Goal: Understand process/instructions: Learn about a topic

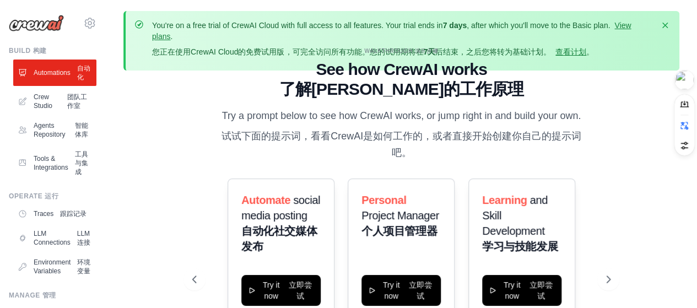
click at [578, 53] on div "WALKTHROUGH WALKTHROUGH 演示步骤" at bounding box center [401, 51] width 418 height 8
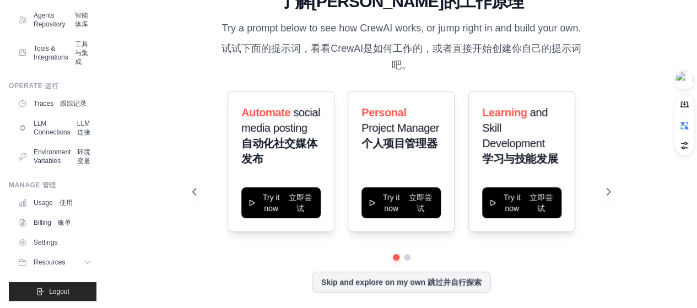
scroll to position [165, 0]
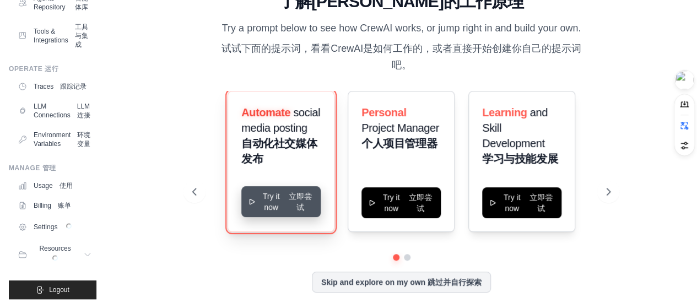
click at [287, 193] on button "Try it now Try it now 立即尝试" at bounding box center [280, 201] width 79 height 31
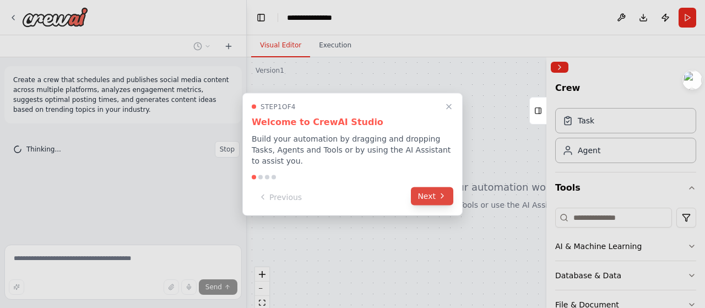
click at [421, 193] on button "Next" at bounding box center [432, 196] width 42 height 18
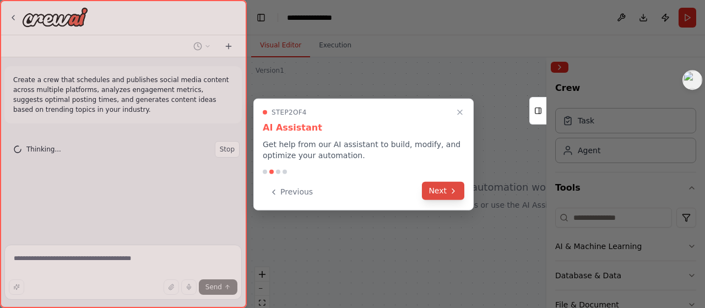
click at [430, 191] on button "Next" at bounding box center [443, 191] width 42 height 18
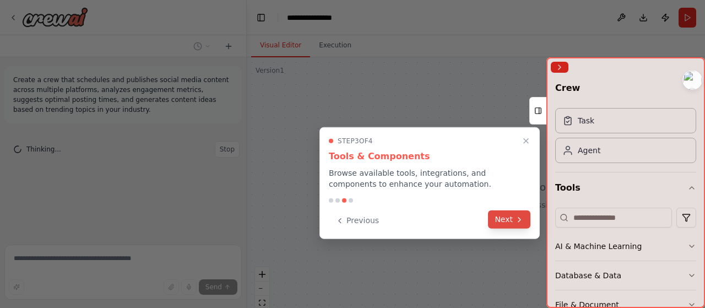
click at [503, 220] on button "Next" at bounding box center [509, 220] width 42 height 18
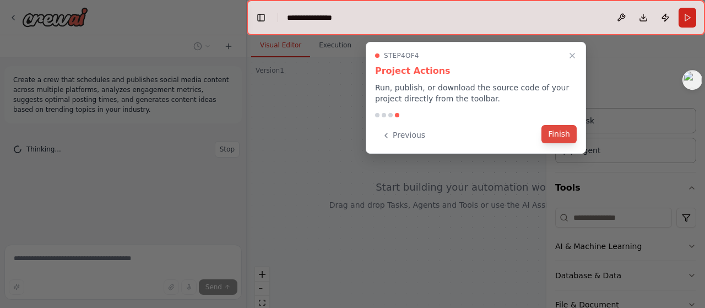
click at [558, 133] on button "Finish" at bounding box center [559, 134] width 35 height 18
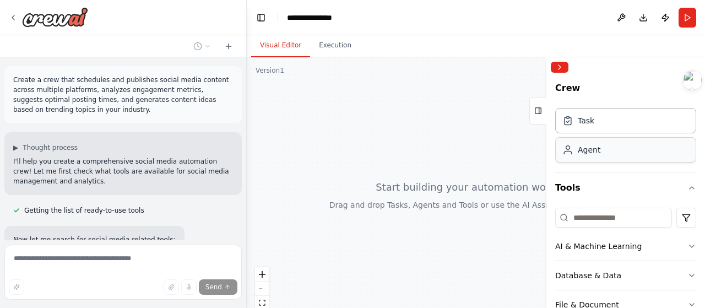
click at [587, 153] on div "Agent" at bounding box center [589, 149] width 23 height 11
click at [591, 125] on div "Task" at bounding box center [586, 120] width 17 height 11
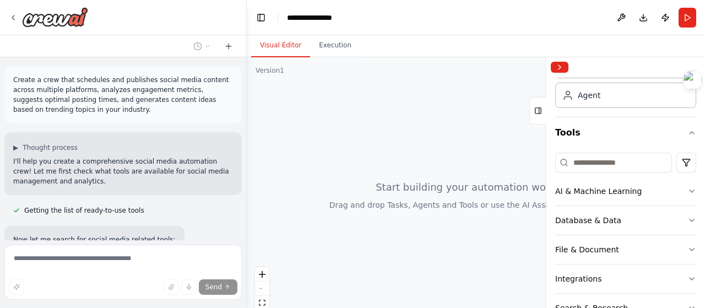
scroll to position [110, 0]
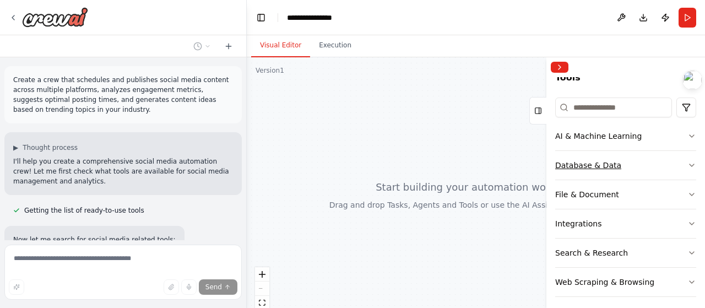
click at [657, 159] on button "Database & Data" at bounding box center [626, 165] width 141 height 29
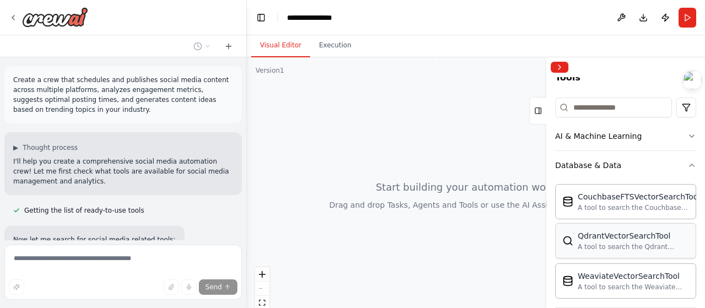
scroll to position [220, 0]
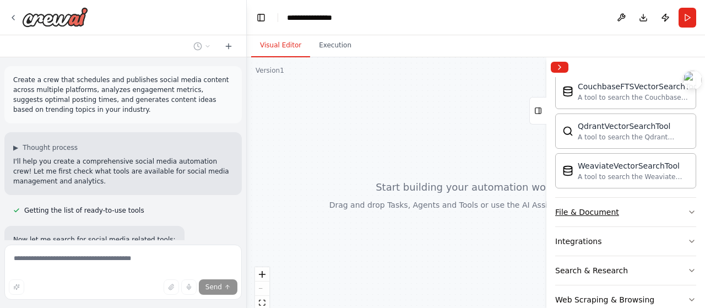
click at [671, 209] on button "File & Document" at bounding box center [626, 212] width 141 height 29
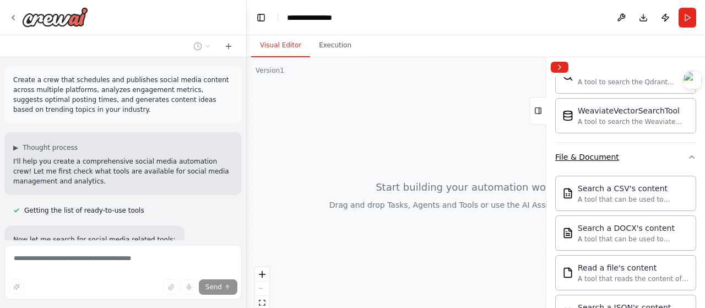
scroll to position [165, 0]
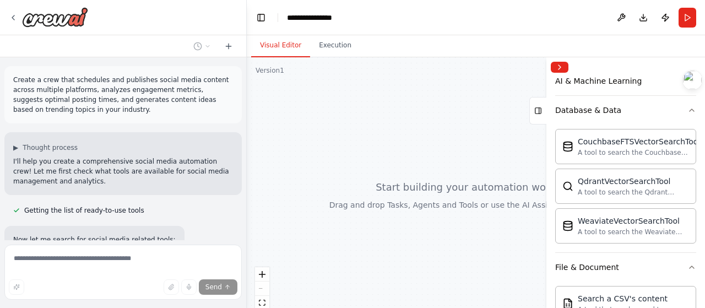
click at [688, 266] on div "Crew Task Agent Tools AI & Machine Learning Database & Data CouchbaseFTSVectorS…" at bounding box center [626, 192] width 159 height 231
click at [688, 263] on icon "button" at bounding box center [692, 267] width 9 height 9
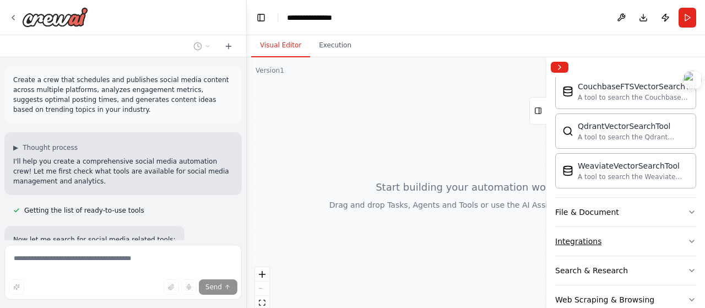
click at [670, 242] on button "Integrations" at bounding box center [626, 241] width 141 height 29
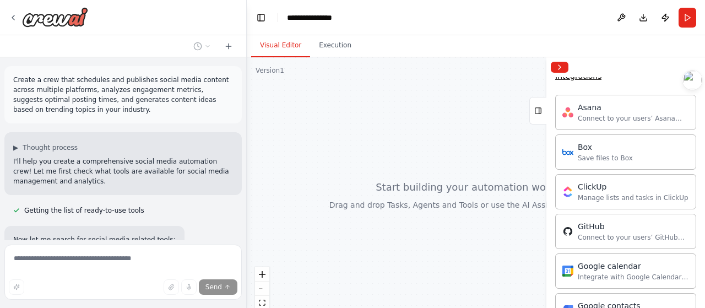
scroll to position [276, 0]
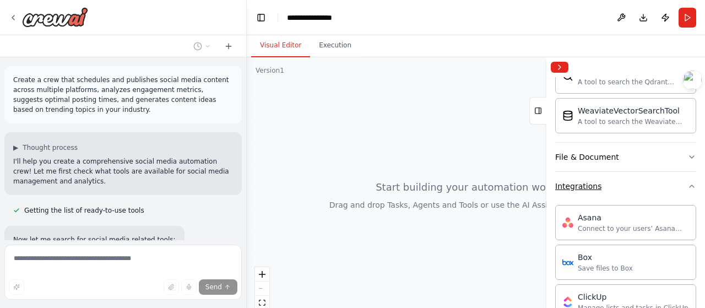
click at [670, 189] on button "Integrations" at bounding box center [626, 186] width 141 height 29
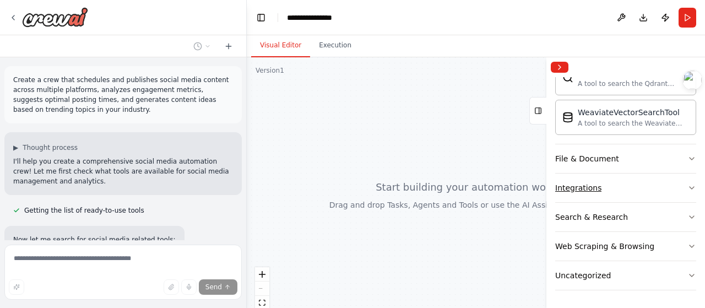
scroll to position [270, 0]
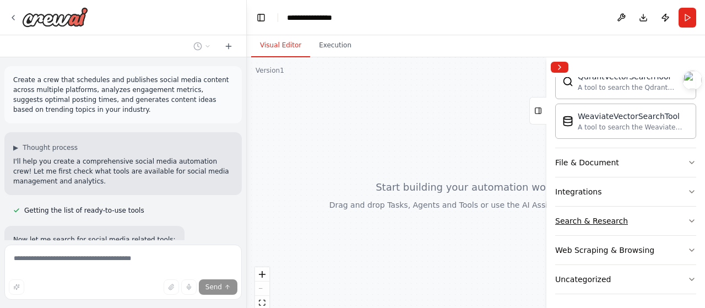
click at [668, 217] on button "Search & Research" at bounding box center [626, 221] width 141 height 29
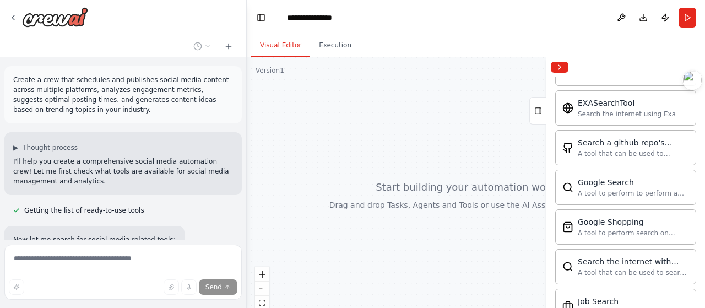
scroll to position [333, 0]
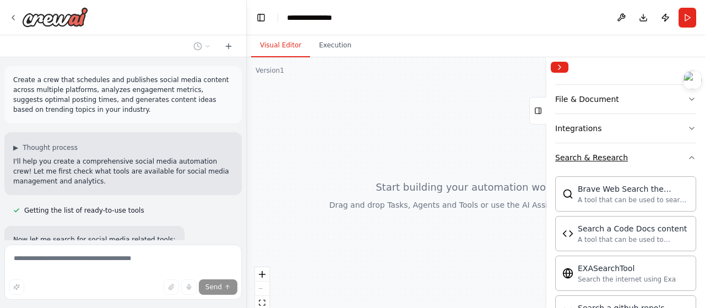
click at [657, 159] on button "Search & Research" at bounding box center [626, 157] width 141 height 29
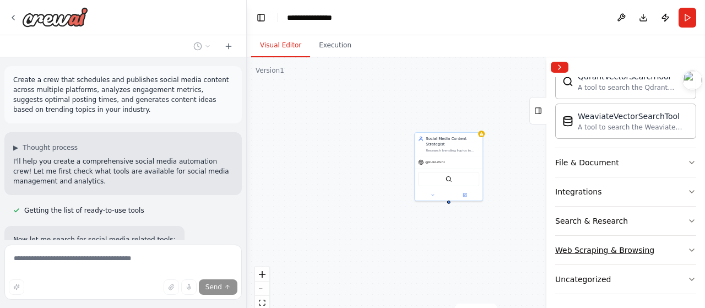
click at [668, 245] on button "Web Scraping & Browsing" at bounding box center [626, 250] width 141 height 29
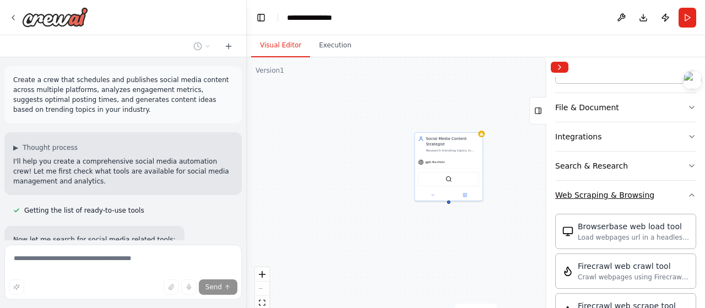
click at [676, 198] on button "Web Scraping & Browsing" at bounding box center [626, 195] width 141 height 29
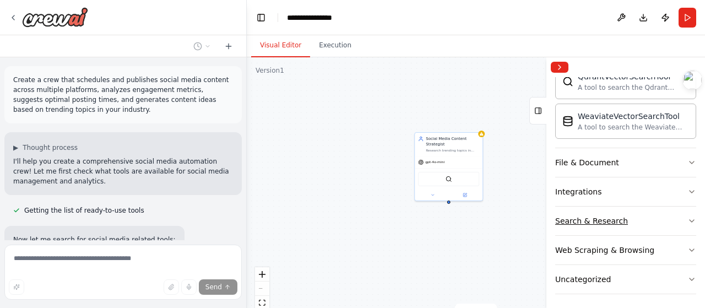
click at [671, 222] on button "Search & Research" at bounding box center [626, 221] width 141 height 29
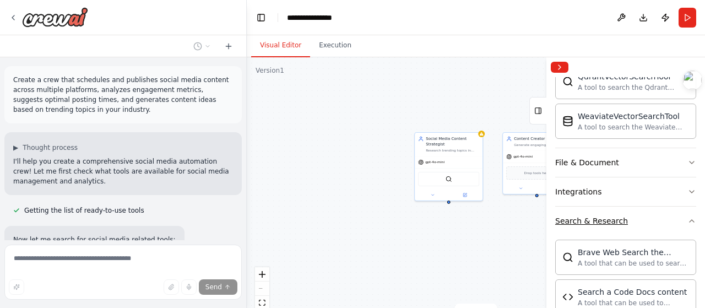
click at [672, 218] on button "Search & Research" at bounding box center [626, 221] width 141 height 29
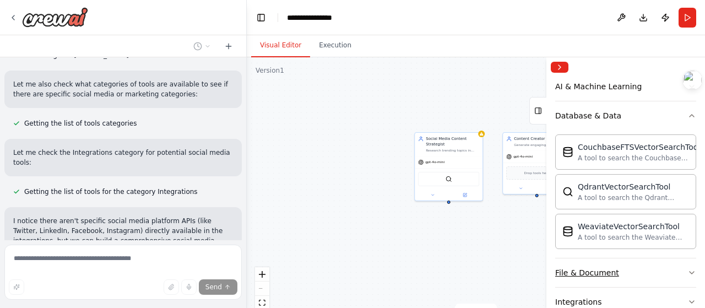
scroll to position [105, 0]
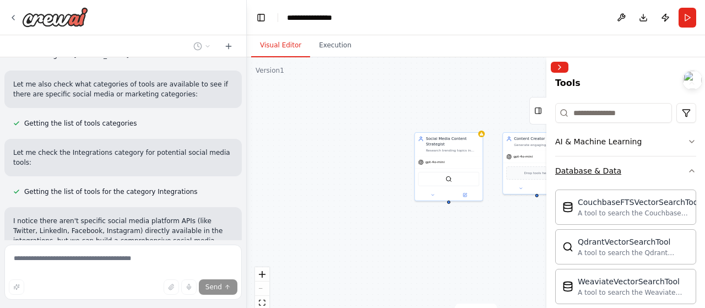
click at [665, 168] on button "Database & Data" at bounding box center [626, 171] width 141 height 29
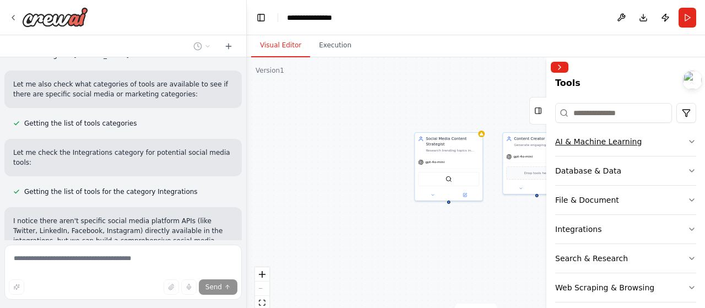
click at [668, 143] on button "AI & Machine Learning" at bounding box center [626, 141] width 141 height 29
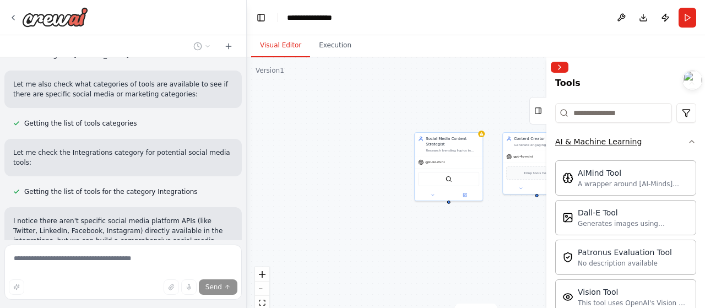
click at [668, 143] on button "AI & Machine Learning" at bounding box center [626, 141] width 141 height 29
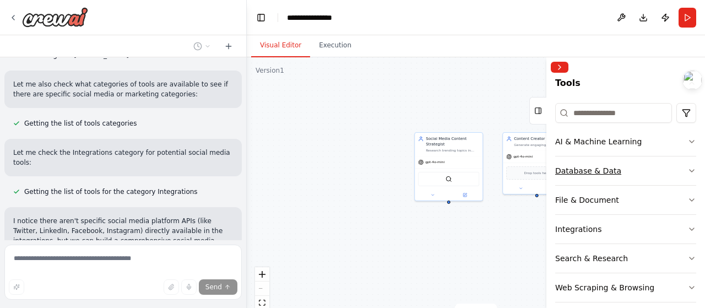
click at [665, 170] on button "Database & Data" at bounding box center [626, 171] width 141 height 29
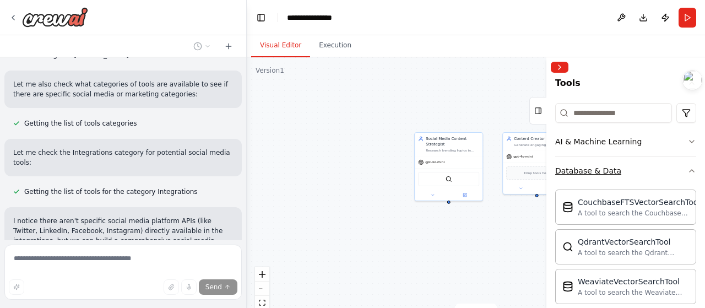
click at [665, 170] on button "Database & Data" at bounding box center [626, 171] width 141 height 29
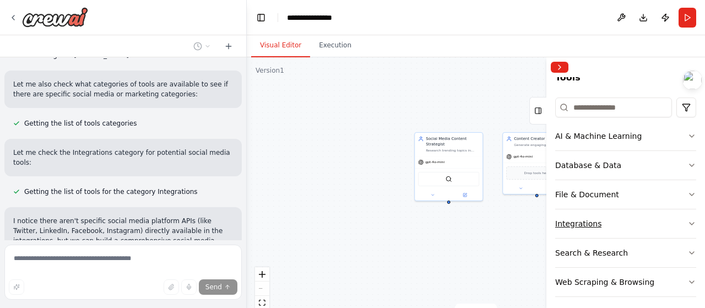
scroll to position [143, 0]
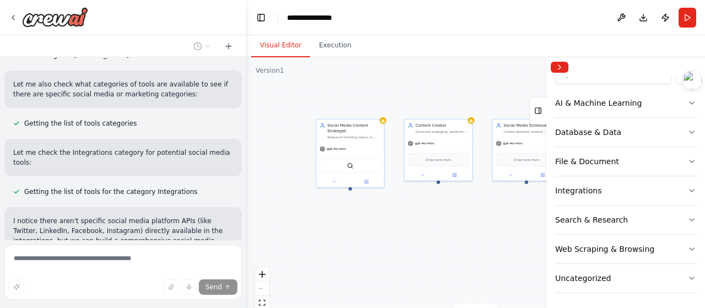
drag, startPoint x: 451, startPoint y: 240, endPoint x: 339, endPoint y: 225, distance: 112.3
click at [339, 225] on div "Social Media Content Strategist Research trending topics in {industry}, analyze…" at bounding box center [476, 195] width 459 height 276
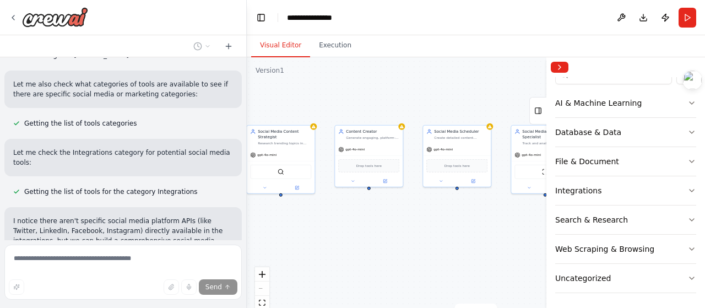
drag, startPoint x: 430, startPoint y: 213, endPoint x: 360, endPoint y: 219, distance: 69.7
click at [360, 219] on div "Social Media Content Strategist Research trending topics in {industry}, analyze…" at bounding box center [476, 195] width 459 height 276
drag, startPoint x: 364, startPoint y: 224, endPoint x: 382, endPoint y: 227, distance: 18.5
click at [364, 225] on div "Social Media Content Strategist Research trending topics in {industry}, analyze…" at bounding box center [476, 195] width 459 height 276
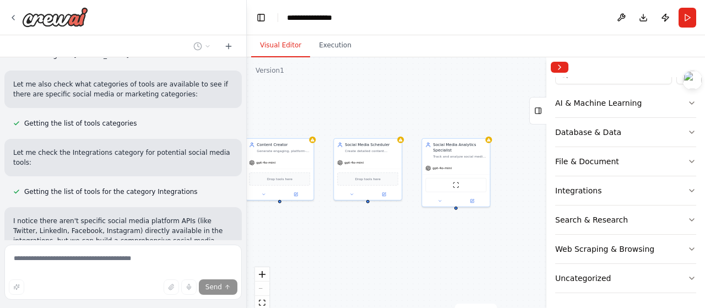
drag, startPoint x: 434, startPoint y: 229, endPoint x: 400, endPoint y: 224, distance: 34.5
click at [391, 224] on div "Social Media Content Strategist Research trending topics in {industry}, analyze…" at bounding box center [476, 195] width 459 height 276
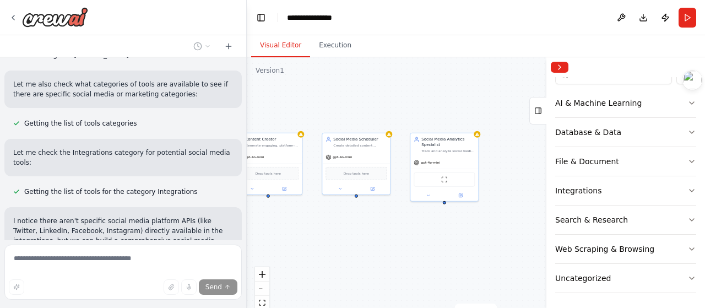
drag, startPoint x: 413, startPoint y: 230, endPoint x: 460, endPoint y: 234, distance: 47.1
click at [478, 231] on div "Social Media Content Strategist Research trending topics in {industry}, analyze…" at bounding box center [476, 195] width 459 height 276
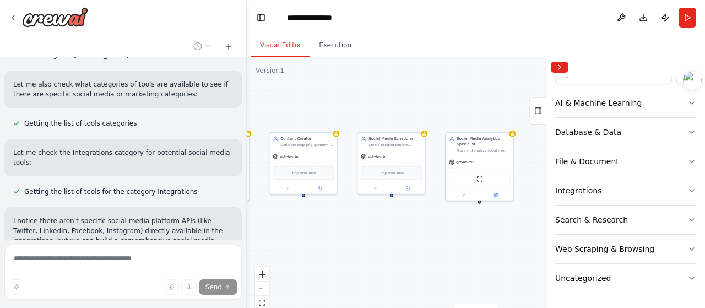
click at [480, 236] on div "Social Media Content Strategist Research trending topics in {industry}, analyze…" at bounding box center [476, 195] width 459 height 276
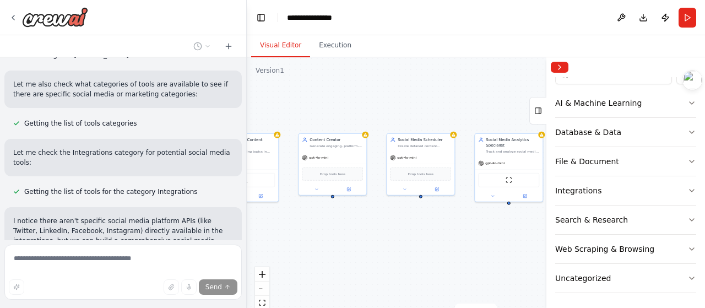
drag, startPoint x: 449, startPoint y: 240, endPoint x: 477, endPoint y: 241, distance: 28.7
click at [477, 241] on div "Social Media Content Strategist Research trending topics in {industry}, analyze…" at bounding box center [476, 195] width 459 height 276
click at [466, 239] on div "Social Media Content Strategist Research trending topics in {industry}, analyze…" at bounding box center [476, 195] width 459 height 276
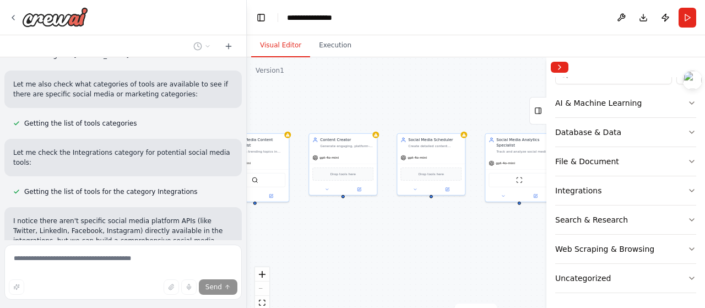
drag, startPoint x: 451, startPoint y: 241, endPoint x: 461, endPoint y: 241, distance: 9.9
click at [461, 241] on div "Social Media Content Strategist Research trending topics in {industry}, analyze…" at bounding box center [476, 195] width 459 height 276
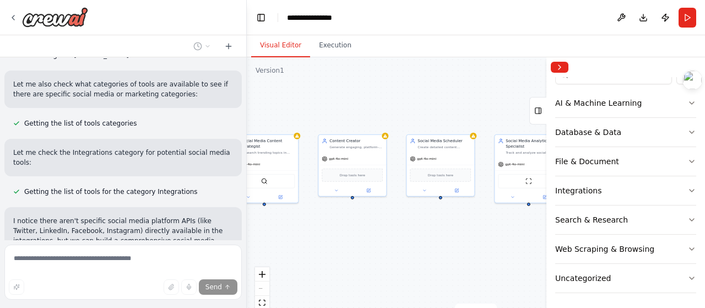
drag, startPoint x: 446, startPoint y: 243, endPoint x: 420, endPoint y: 242, distance: 26.5
click at [453, 243] on div "Social Media Content Strategist Research trending topics in {industry}, analyze…" at bounding box center [476, 195] width 459 height 276
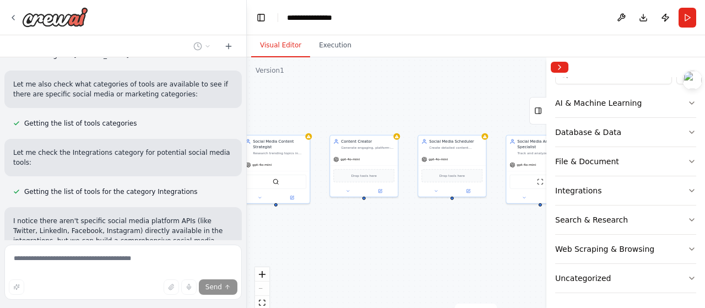
drag, startPoint x: 428, startPoint y: 242, endPoint x: 441, endPoint y: 247, distance: 14.8
click at [441, 247] on div "Social Media Content Strategist Research trending topics in {industry}, analyze…" at bounding box center [476, 195] width 459 height 276
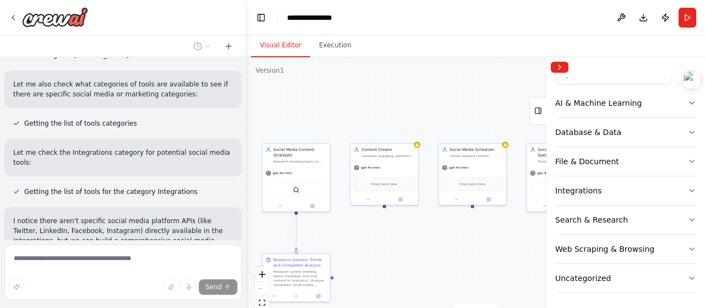
drag, startPoint x: 407, startPoint y: 245, endPoint x: 417, endPoint y: 249, distance: 10.5
click at [417, 249] on div ".deletable-edge-delete-btn { width: 20px; height: 20px; border: 0px solid #ffff…" at bounding box center [476, 195] width 459 height 276
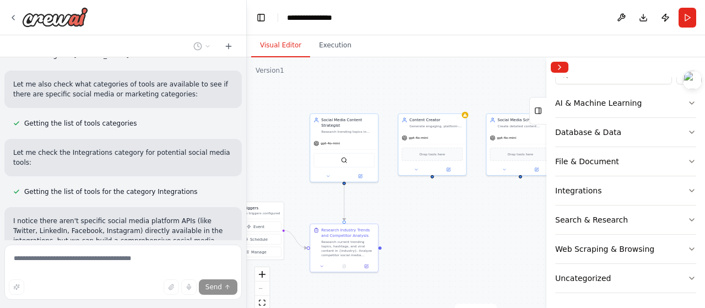
drag, startPoint x: 376, startPoint y: 249, endPoint x: 425, endPoint y: 213, distance: 60.4
click at [425, 213] on div ".deletable-edge-delete-btn { width: 20px; height: 20px; border: 0px solid #ffff…" at bounding box center [476, 195] width 459 height 276
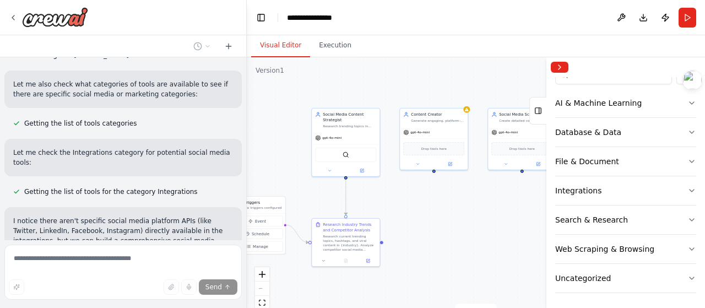
drag, startPoint x: 398, startPoint y: 207, endPoint x: 432, endPoint y: 197, distance: 35.6
click at [432, 197] on div ".deletable-edge-delete-btn { width: 20px; height: 20px; border: 0px solid #ffff…" at bounding box center [476, 195] width 459 height 276
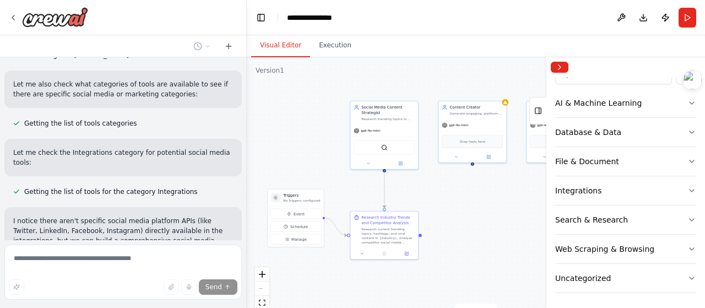
drag, startPoint x: 402, startPoint y: 197, endPoint x: 430, endPoint y: 197, distance: 27.6
click at [430, 197] on div ".deletable-edge-delete-btn { width: 20px; height: 20px; border: 0px solid #ffff…" at bounding box center [476, 195] width 459 height 276
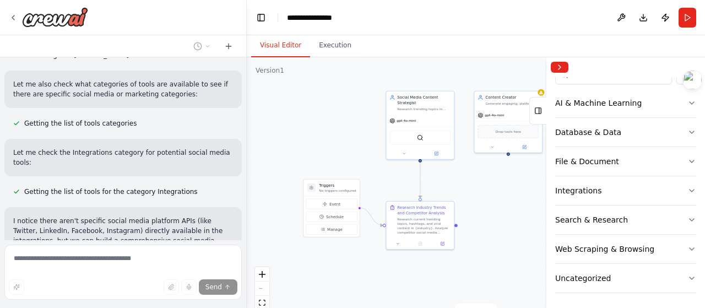
drag, startPoint x: 389, startPoint y: 193, endPoint x: 400, endPoint y: 188, distance: 11.6
click at [400, 188] on div ".deletable-edge-delete-btn { width: 20px; height: 20px; border: 0px solid #ffff…" at bounding box center [476, 195] width 459 height 276
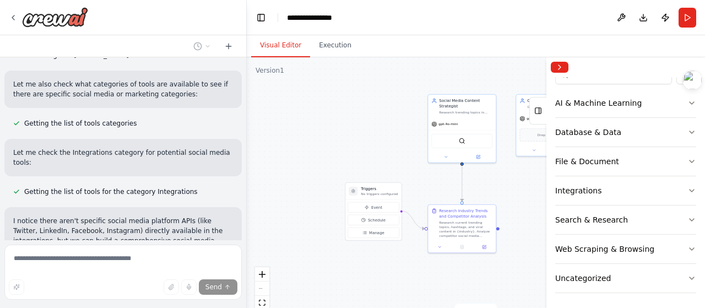
drag, startPoint x: 380, startPoint y: 188, endPoint x: 422, endPoint y: 191, distance: 42.0
click at [422, 191] on div ".deletable-edge-delete-btn { width: 20px; height: 20px; border: 0px solid #ffff…" at bounding box center [476, 195] width 459 height 276
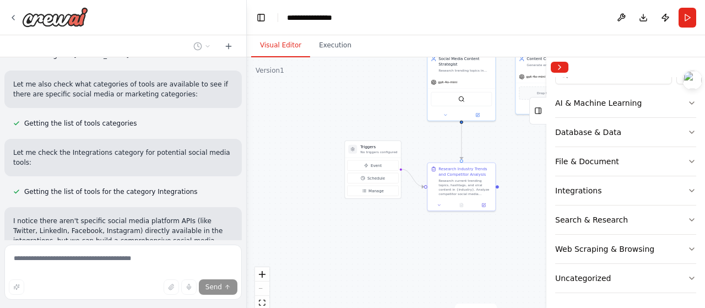
drag, startPoint x: 371, startPoint y: 177, endPoint x: 369, endPoint y: 136, distance: 40.8
click at [370, 134] on div ".deletable-edge-delete-btn { width: 20px; height: 20px; border: 0px solid #ffff…" at bounding box center [476, 195] width 459 height 276
drag, startPoint x: 351, startPoint y: 202, endPoint x: 338, endPoint y: 175, distance: 30.6
click at [338, 176] on div ".deletable-edge-delete-btn { width: 20px; height: 20px; border: 0px solid #ffff…" at bounding box center [476, 195] width 459 height 276
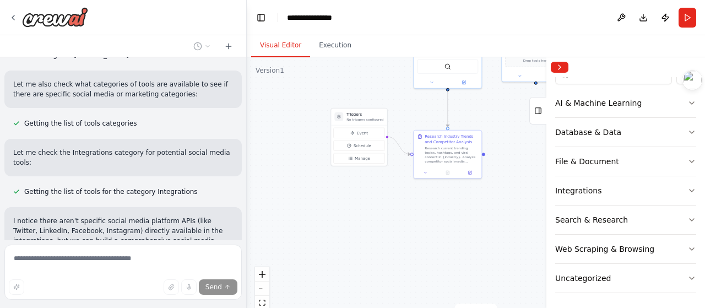
drag, startPoint x: 345, startPoint y: 209, endPoint x: 336, endPoint y: 197, distance: 15.0
click at [328, 185] on div ".deletable-edge-delete-btn { width: 20px; height: 20px; border: 0px solid #ffff…" at bounding box center [476, 195] width 459 height 276
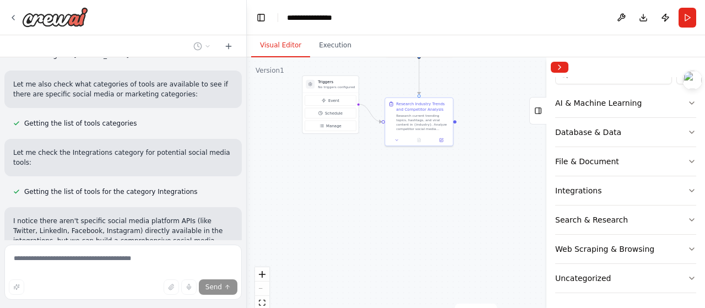
drag, startPoint x: 343, startPoint y: 204, endPoint x: 328, endPoint y: 196, distance: 16.8
click at [328, 196] on div ".deletable-edge-delete-btn { width: 20px; height: 20px; border: 0px solid #ffff…" at bounding box center [476, 195] width 459 height 276
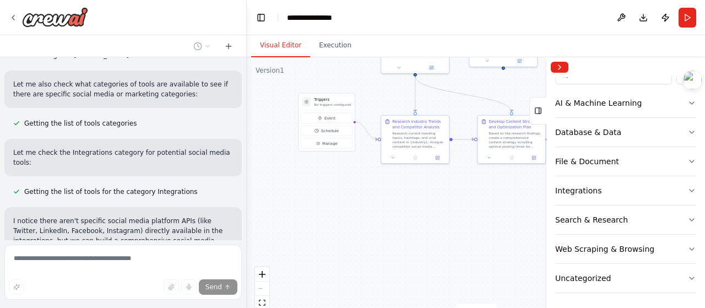
drag, startPoint x: 323, startPoint y: 183, endPoint x: 323, endPoint y: 195, distance: 12.1
click at [323, 195] on div ".deletable-edge-delete-btn { width: 20px; height: 20px; border: 0px solid #ffff…" at bounding box center [476, 195] width 459 height 276
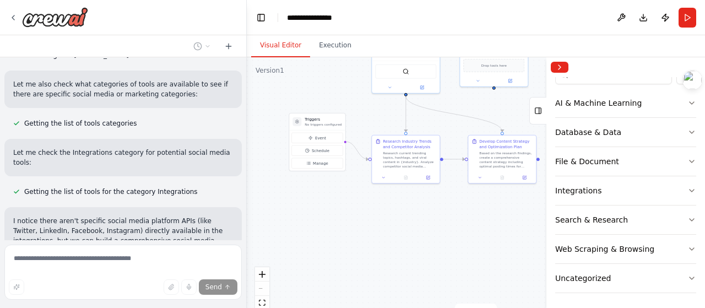
drag, startPoint x: 317, startPoint y: 189, endPoint x: 312, endPoint y: 195, distance: 7.8
click at [311, 190] on div ".deletable-edge-delete-btn { width: 20px; height: 20px; border: 0px solid #ffff…" at bounding box center [476, 195] width 459 height 276
drag, startPoint x: 400, startPoint y: 197, endPoint x: 387, endPoint y: 202, distance: 12.9
click at [387, 202] on div ".deletable-edge-delete-btn { width: 20px; height: 20px; border: 0px solid #ffff…" at bounding box center [476, 195] width 459 height 276
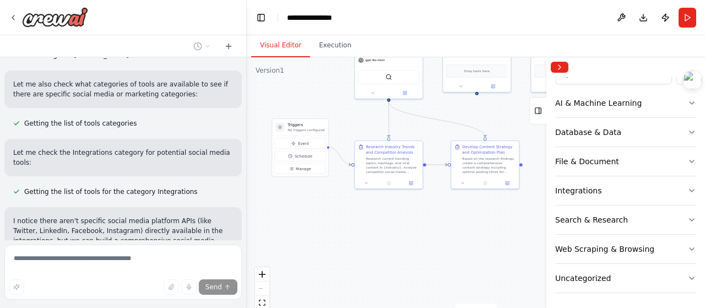
drag, startPoint x: 396, startPoint y: 208, endPoint x: 368, endPoint y: 206, distance: 27.6
click at [371, 207] on div ".deletable-edge-delete-btn { width: 20px; height: 20px; border: 0px solid #ffff…" at bounding box center [476, 195] width 459 height 276
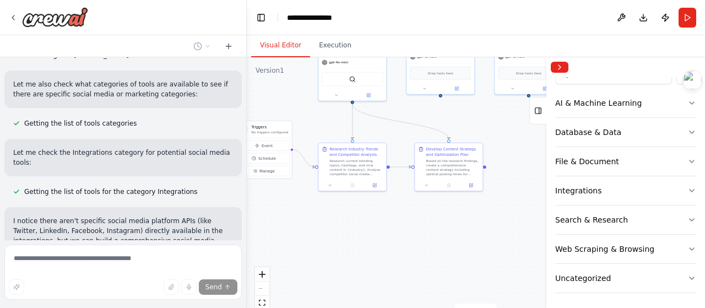
drag, startPoint x: 439, startPoint y: 208, endPoint x: 427, endPoint y: 210, distance: 11.8
click at [424, 211] on div ".deletable-edge-delete-btn { width: 20px; height: 20px; border: 0px solid #ffff…" at bounding box center [476, 195] width 459 height 276
drag, startPoint x: 456, startPoint y: 215, endPoint x: 436, endPoint y: 221, distance: 20.6
click at [436, 221] on div ".deletable-edge-delete-btn { width: 20px; height: 20px; border: 0px solid #ffff…" at bounding box center [476, 195] width 459 height 276
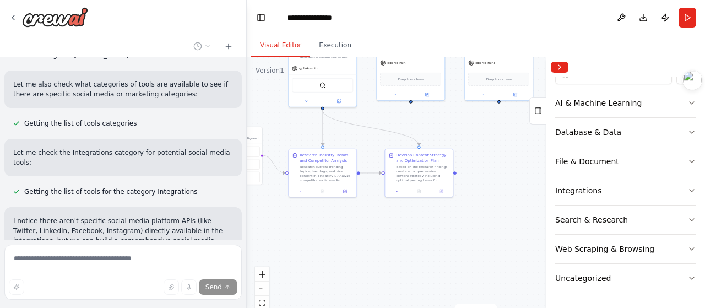
drag, startPoint x: 446, startPoint y: 225, endPoint x: 415, endPoint y: 229, distance: 31.6
click at [416, 229] on div ".deletable-edge-delete-btn { width: 20px; height: 20px; border: 0px solid #ffff…" at bounding box center [476, 195] width 459 height 276
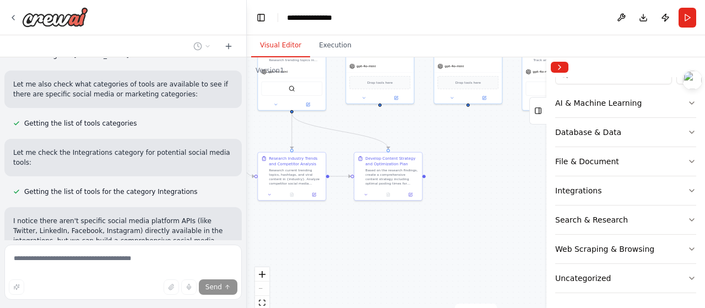
drag, startPoint x: 452, startPoint y: 230, endPoint x: 422, endPoint y: 233, distance: 30.5
click at [422, 233] on div ".deletable-edge-delete-btn { width: 20px; height: 20px; border: 0px solid #ffff…" at bounding box center [476, 195] width 459 height 276
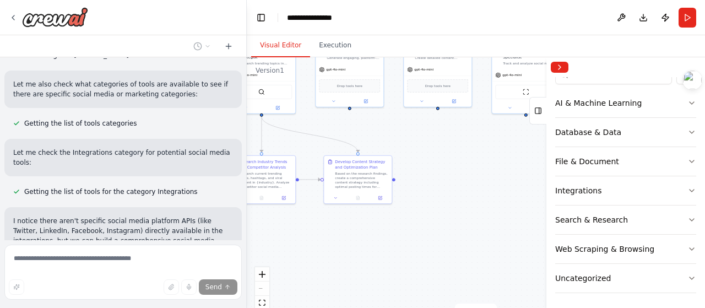
click at [425, 244] on div ".deletable-edge-delete-btn { width: 20px; height: 20px; border: 0px solid #ffff…" at bounding box center [476, 195] width 459 height 276
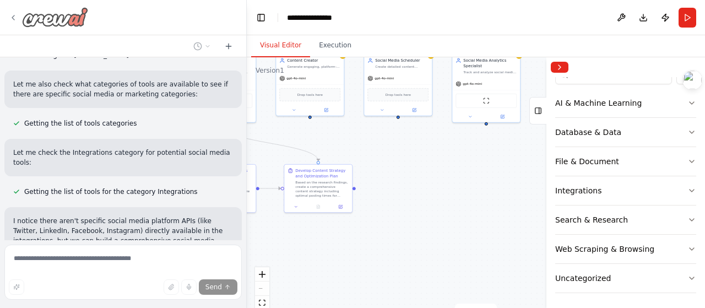
click at [11, 18] on icon at bounding box center [13, 17] width 9 height 9
